Goal: Transaction & Acquisition: Purchase product/service

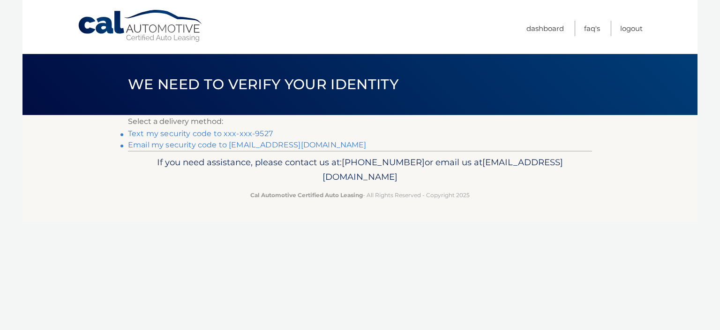
click at [262, 132] on link "Text my security code to xxx-xxx-9527" at bounding box center [200, 133] width 145 height 9
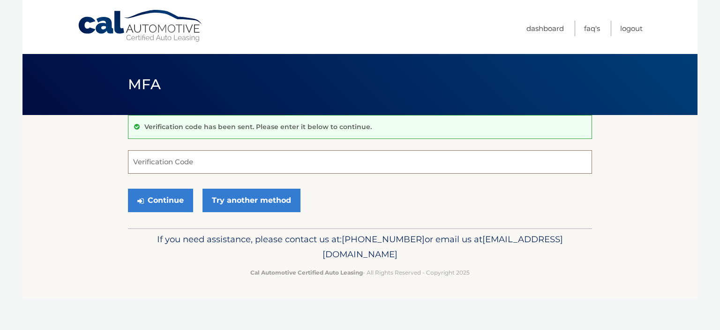
click at [183, 165] on input "Verification Code" at bounding box center [360, 161] width 464 height 23
type input "948054"
click at [167, 198] on button "Continue" at bounding box center [160, 199] width 65 height 23
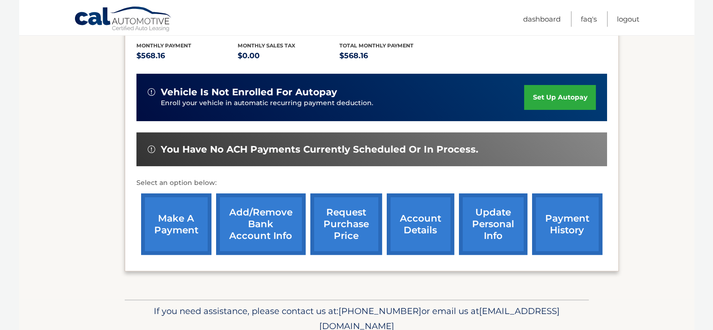
scroll to position [224, 0]
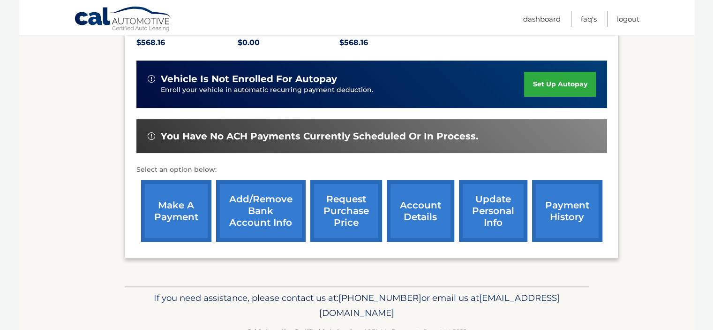
click at [169, 208] on link "make a payment" at bounding box center [176, 210] width 70 height 61
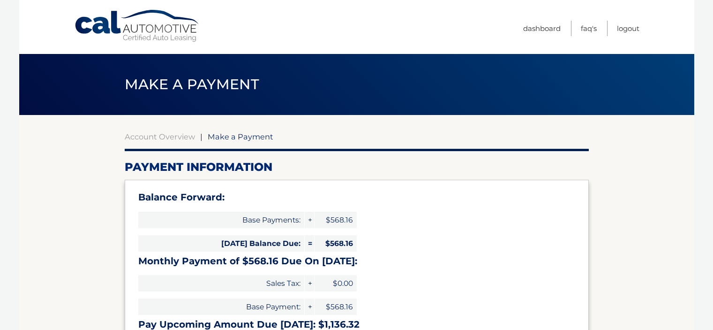
select select "YmY3NDU2YzUtOGE1Ni00ZDBlLTlmYWItNGRmYjYzYTg0OTEx"
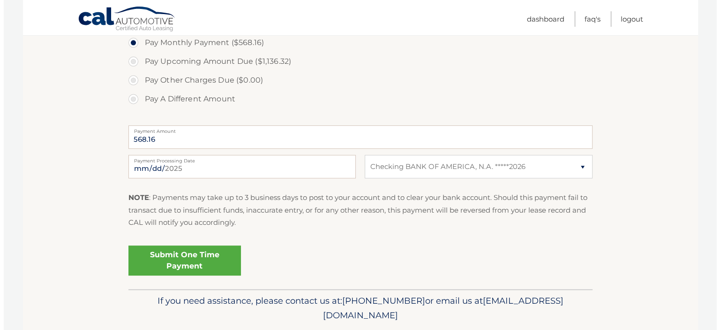
scroll to position [353, 0]
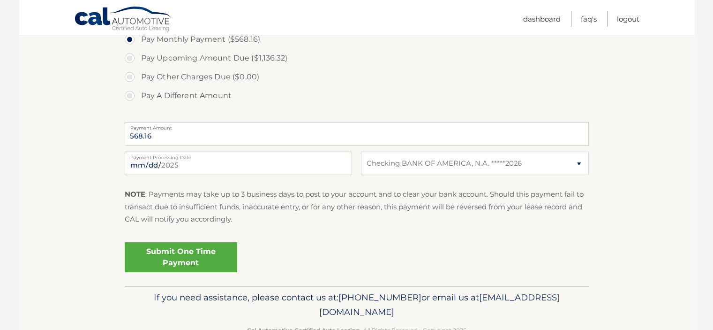
click at [156, 253] on link "Submit One Time Payment" at bounding box center [181, 257] width 113 height 30
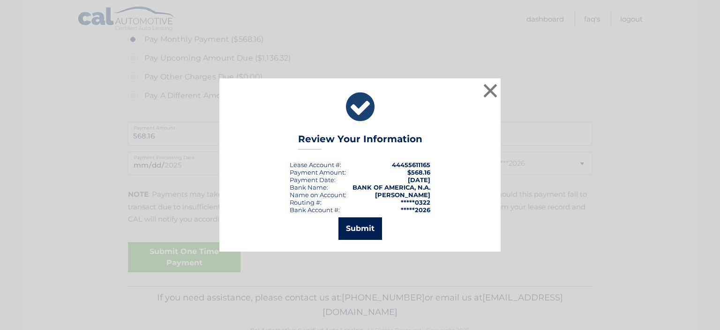
click at [365, 230] on button "Submit" at bounding box center [361, 228] width 44 height 23
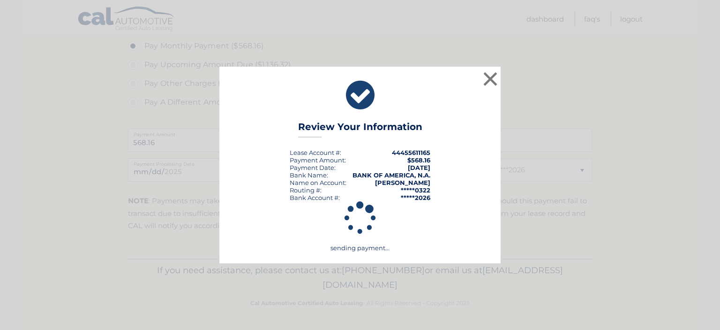
scroll to position [346, 0]
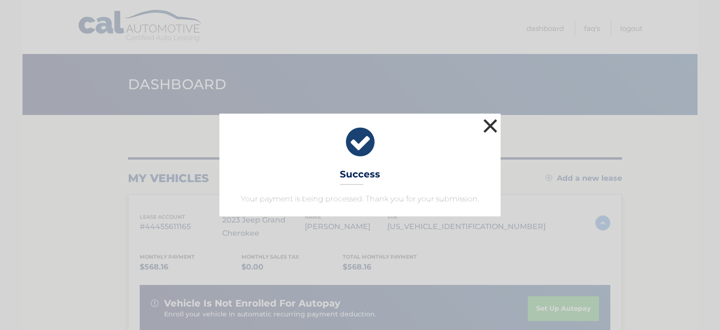
click at [492, 123] on button "×" at bounding box center [490, 125] width 19 height 19
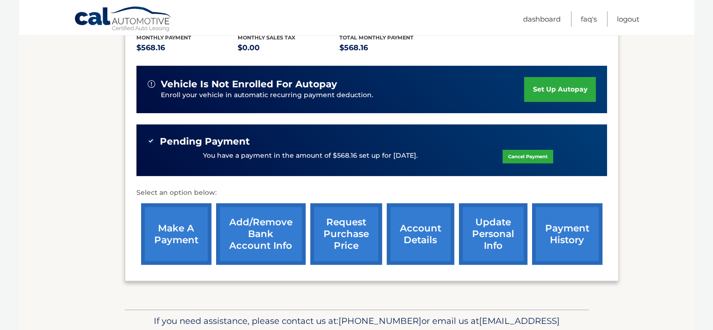
scroll to position [138, 0]
